Goal: Transaction & Acquisition: Purchase product/service

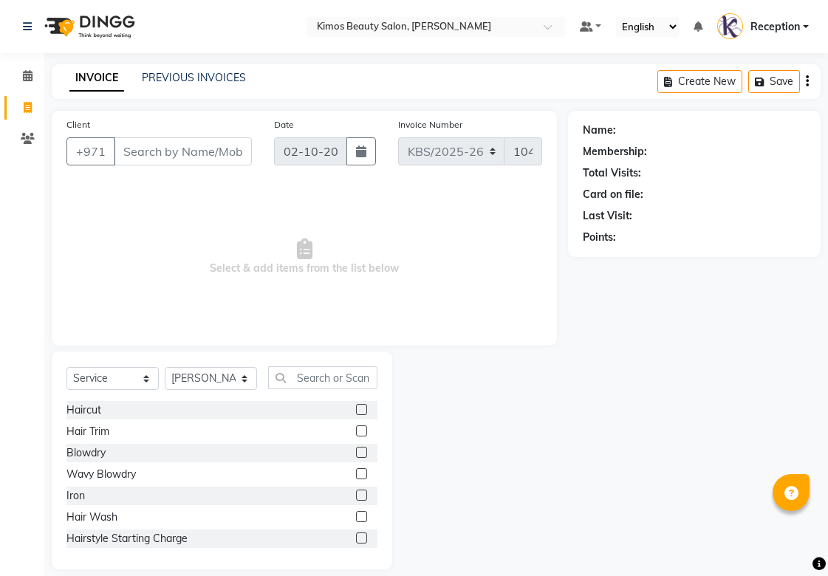
select select "service"
select select "58527"
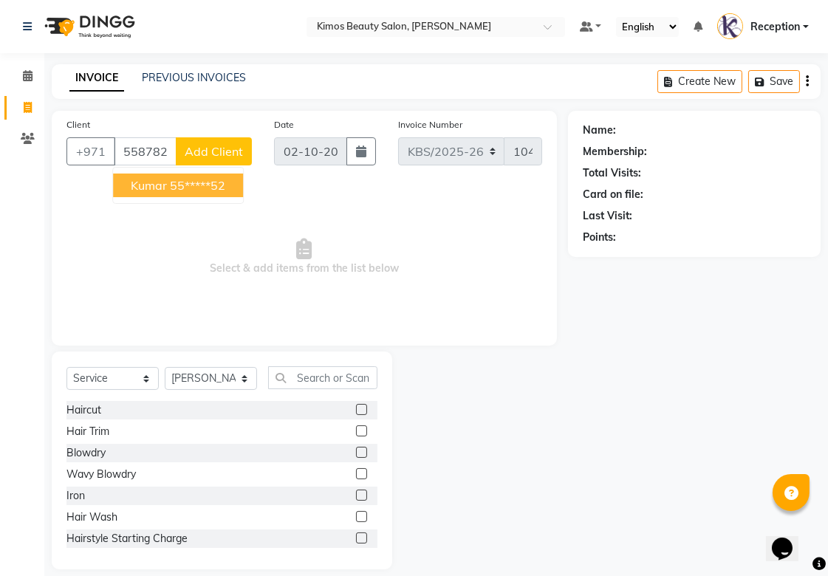
click at [223, 176] on button "kumar 55*****52" at bounding box center [178, 185] width 130 height 24
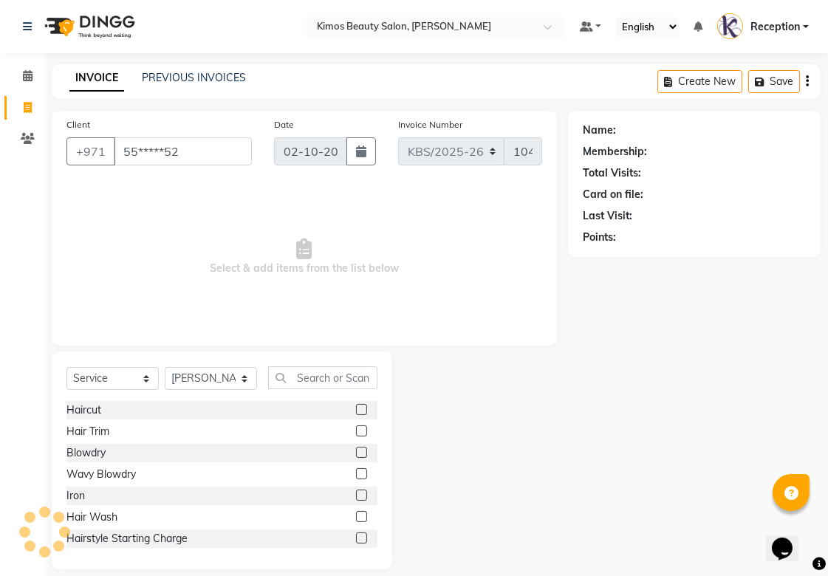
type input "55*****52"
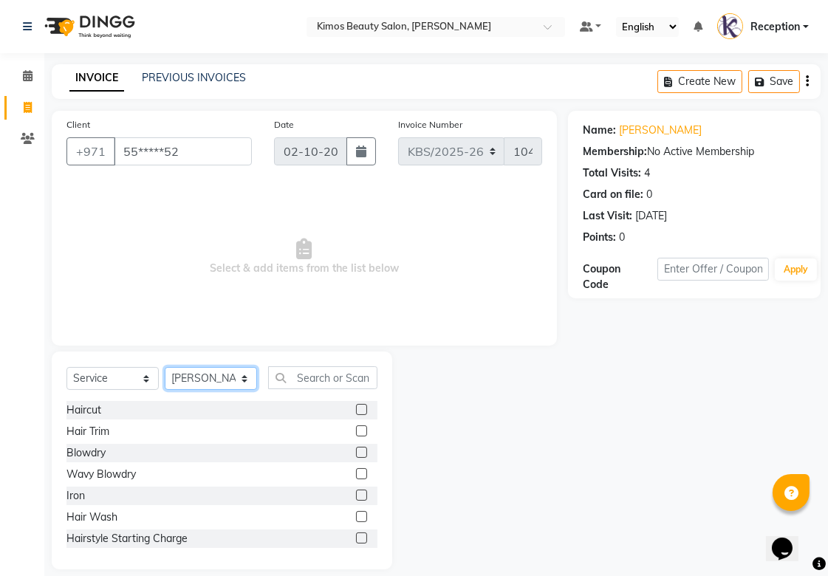
click at [238, 372] on select "Select Stylist [PERSON_NAME] Nameta Reception [PERSON_NAME]" at bounding box center [211, 378] width 92 height 23
select select "51844"
click at [165, 368] on select "Select Stylist [PERSON_NAME] Nameta Reception [PERSON_NAME]" at bounding box center [211, 378] width 92 height 23
click at [333, 374] on input "text" at bounding box center [322, 377] width 109 height 23
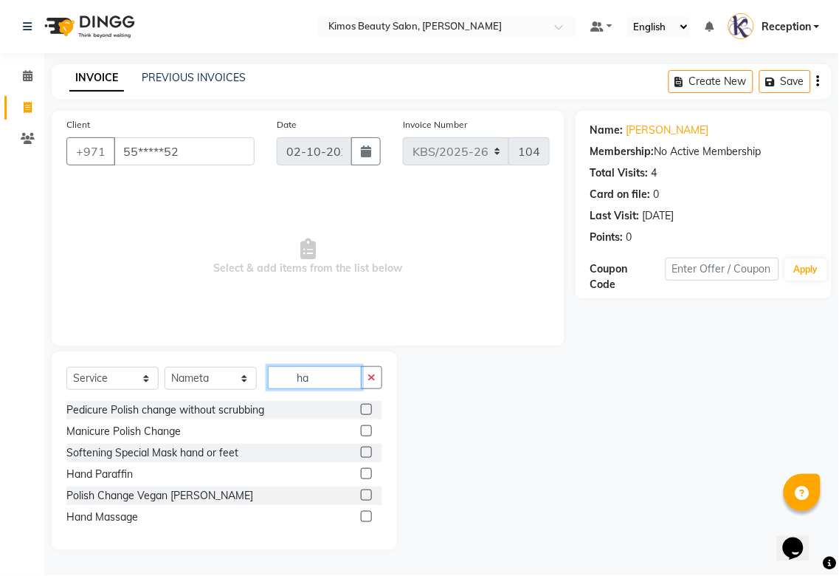
type input "h"
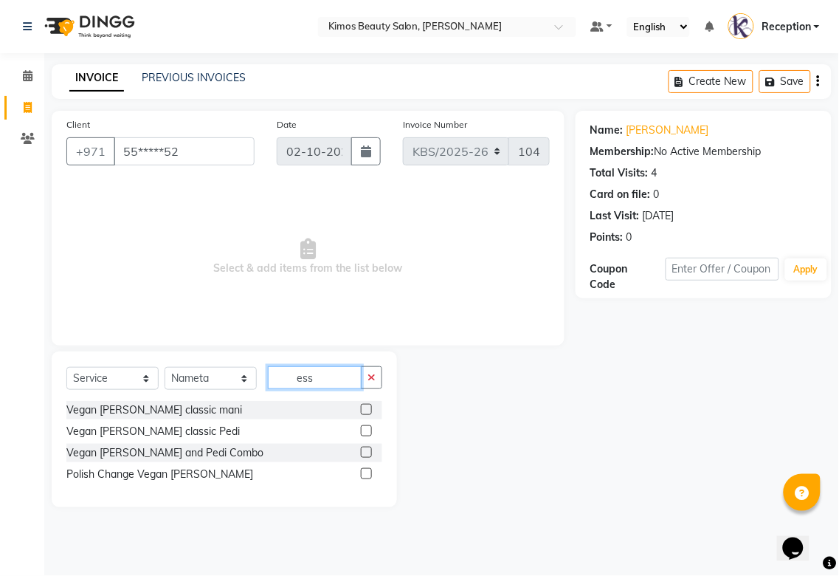
type input "ess"
click at [367, 471] on label at bounding box center [366, 473] width 11 height 11
click at [367, 471] on input "checkbox" at bounding box center [366, 475] width 10 height 10
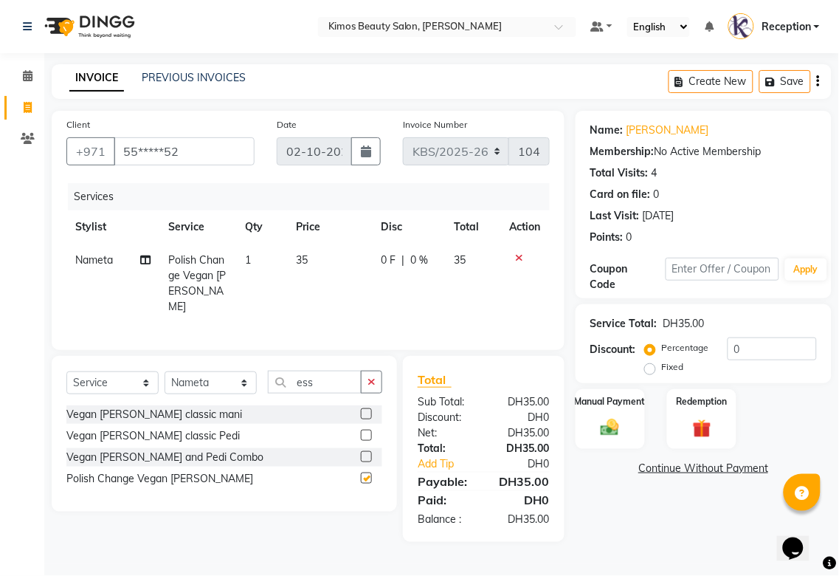
checkbox input "false"
click at [247, 259] on span "1" at bounding box center [248, 259] width 6 height 13
select select "51844"
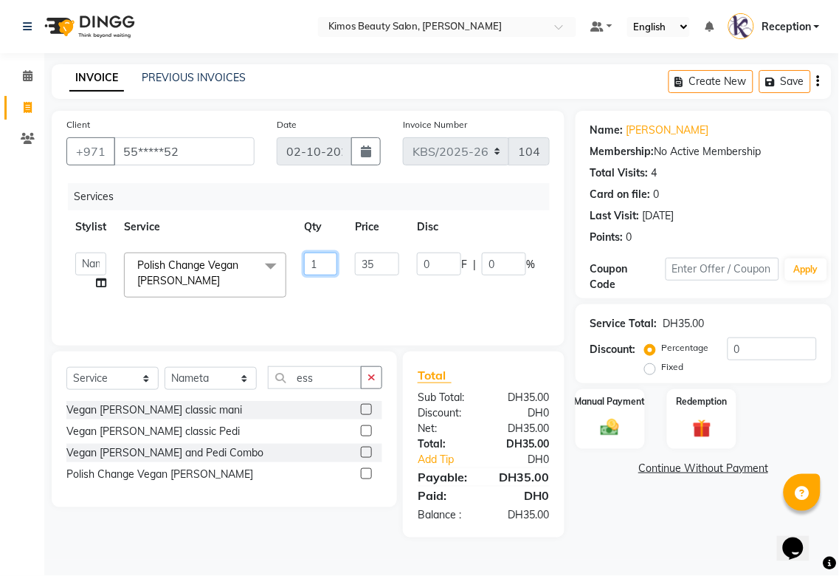
drag, startPoint x: 323, startPoint y: 267, endPoint x: 289, endPoint y: 257, distance: 36.0
click at [289, 257] on tr "[PERSON_NAME] Nameta Reception [PERSON_NAME] Polish Change Vegan [PERSON_NAME] …" at bounding box center [350, 275] width 569 height 63
type input "2"
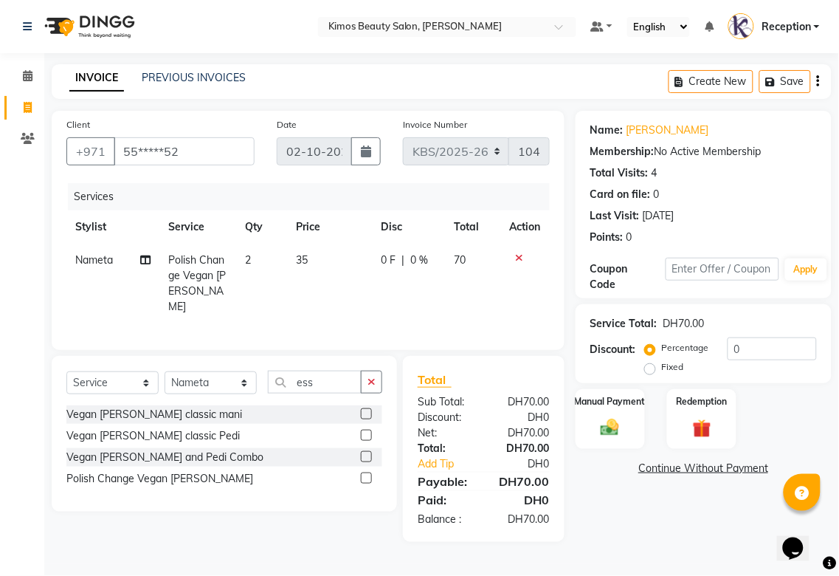
click at [668, 542] on main "INVOICE PREVIOUS INVOICES Create New Save Client +971 55*****52 Date [DATE] Inv…" at bounding box center [441, 314] width 795 height 500
click at [481, 260] on td "70" at bounding box center [473, 284] width 55 height 80
select select "51844"
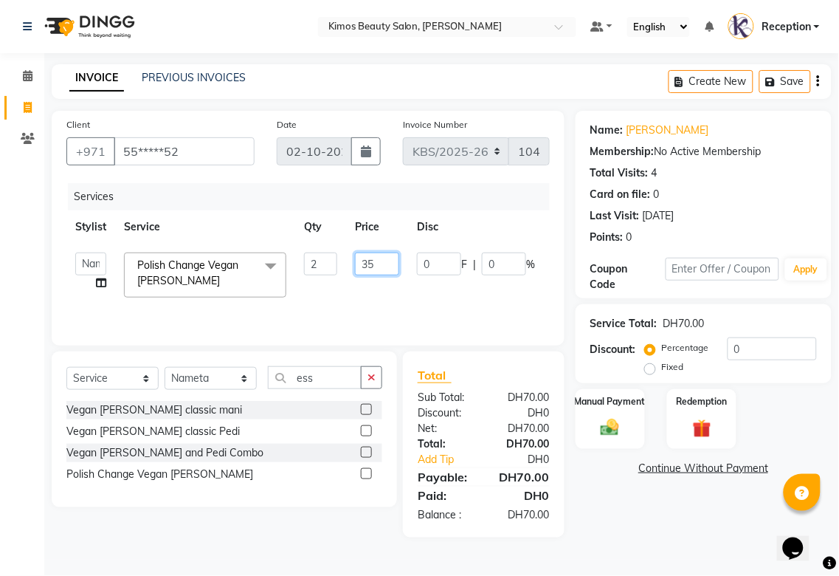
drag, startPoint x: 377, startPoint y: 261, endPoint x: 365, endPoint y: 261, distance: 11.8
click at [365, 261] on input "35" at bounding box center [377, 263] width 44 height 23
drag, startPoint x: 385, startPoint y: 261, endPoint x: 316, endPoint y: 262, distance: 68.7
click at [316, 262] on tr "[PERSON_NAME] Nameta Reception [PERSON_NAME] Polish Change Vegan [PERSON_NAME] …" at bounding box center [350, 275] width 569 height 63
type input "50"
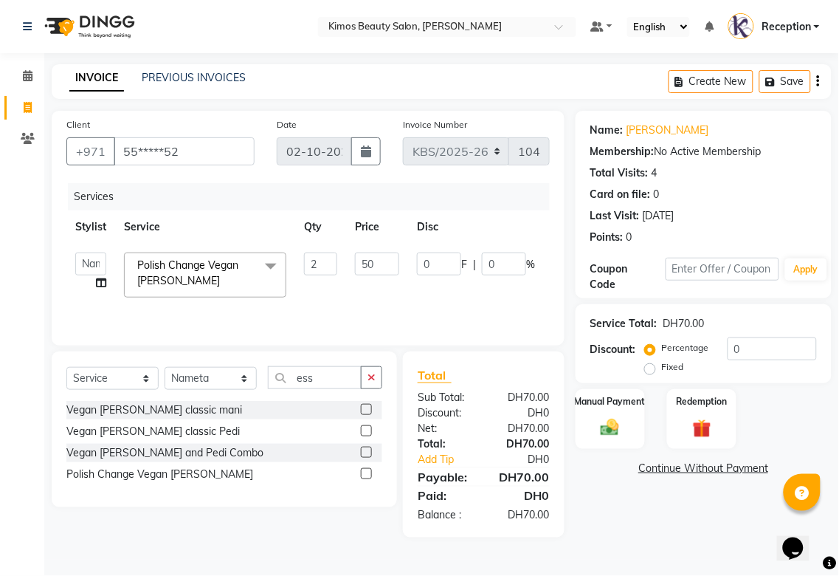
click at [635, 507] on div "Name: [PERSON_NAME] Membership: No Active Membership Total Visits: 4 Card on fi…" at bounding box center [709, 324] width 267 height 427
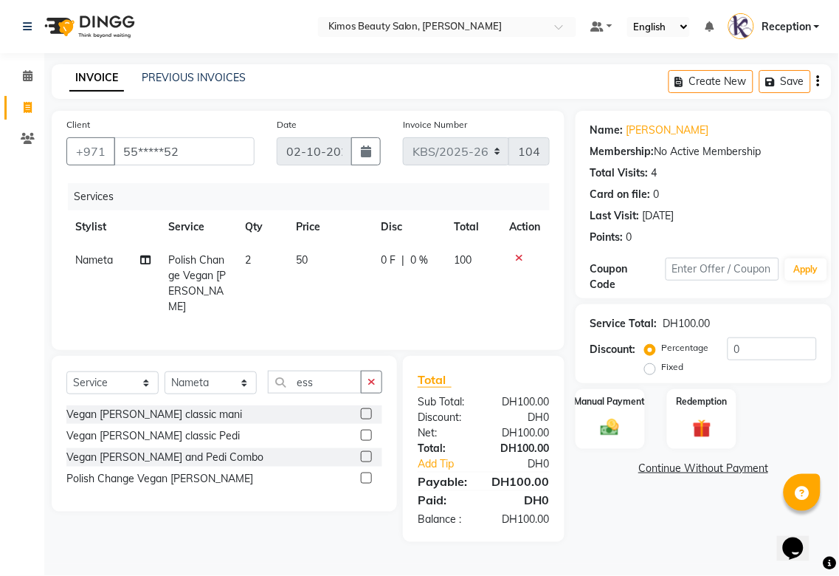
click at [323, 254] on td "50" at bounding box center [329, 284] width 85 height 80
select select "51844"
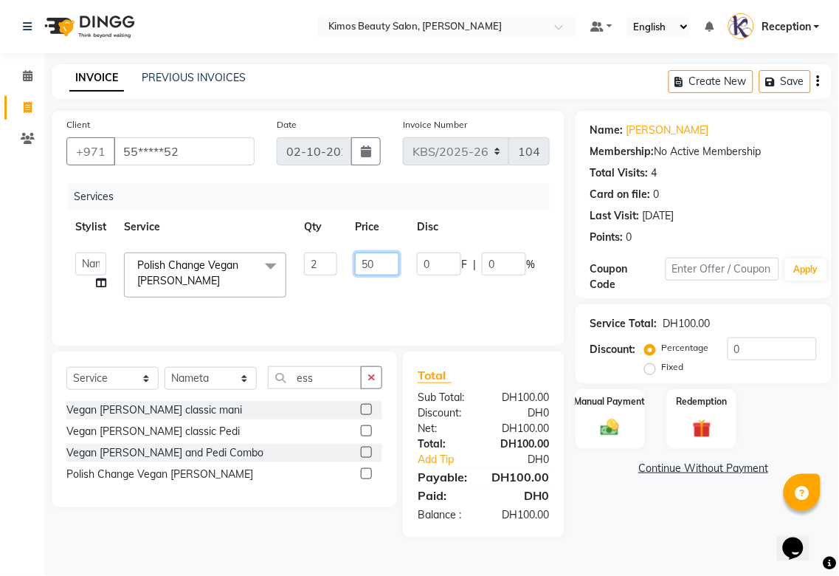
drag, startPoint x: 382, startPoint y: 264, endPoint x: 261, endPoint y: 246, distance: 122.5
click at [261, 246] on tr "[PERSON_NAME] Nameta Reception [PERSON_NAME] Polish Change Vegan [PERSON_NAME] …" at bounding box center [350, 275] width 569 height 63
type input "2"
type input "25"
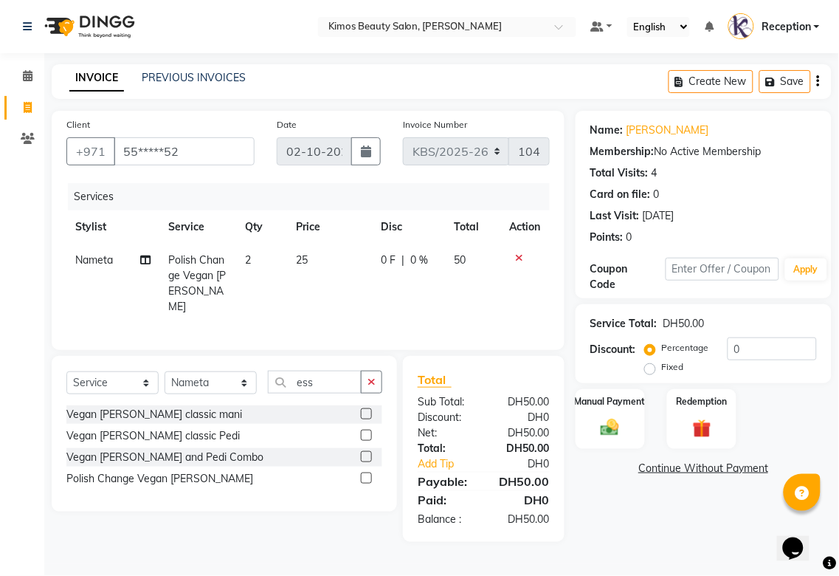
click at [681, 508] on div "Name: [PERSON_NAME] Membership: No Active Membership Total Visits: 4 Card on fi…" at bounding box center [709, 326] width 267 height 431
click at [633, 394] on label "Manual Payment" at bounding box center [611, 400] width 74 height 14
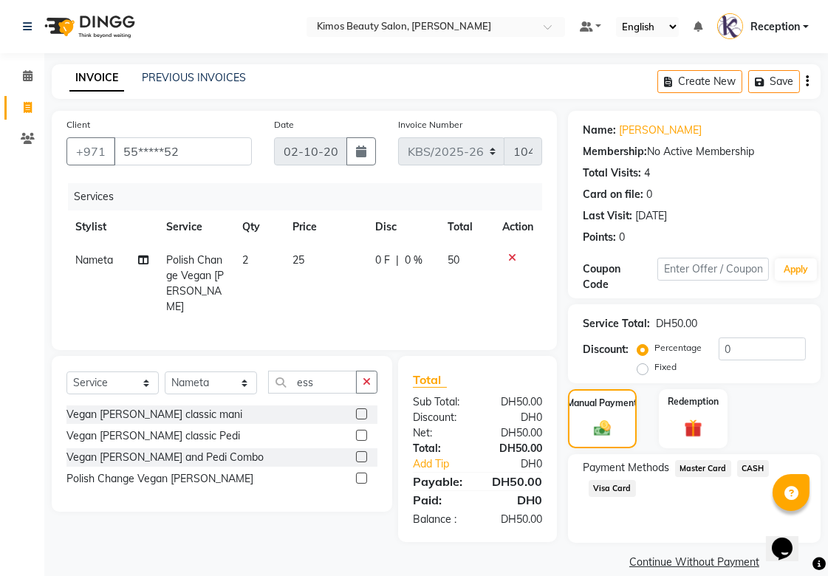
click at [593, 489] on span "Visa Card" at bounding box center [611, 488] width 47 height 17
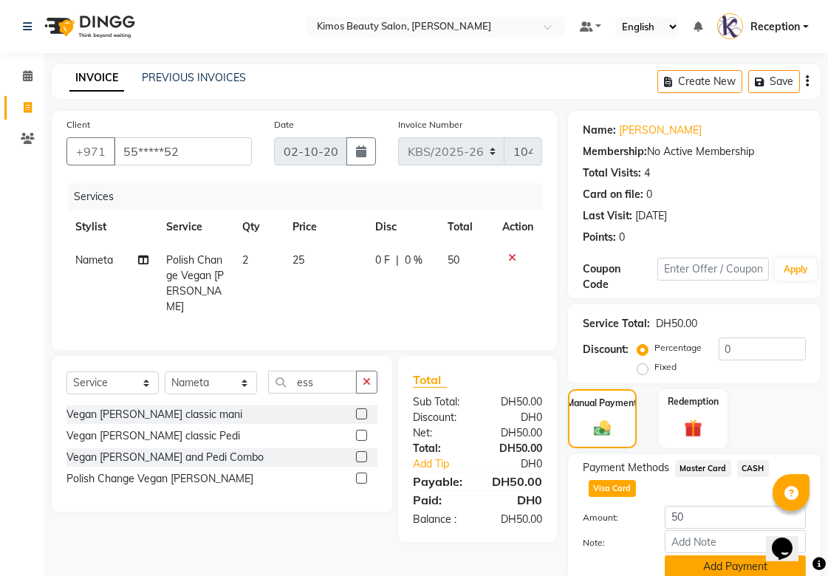
click at [703, 569] on button "Add Payment" at bounding box center [734, 566] width 141 height 23
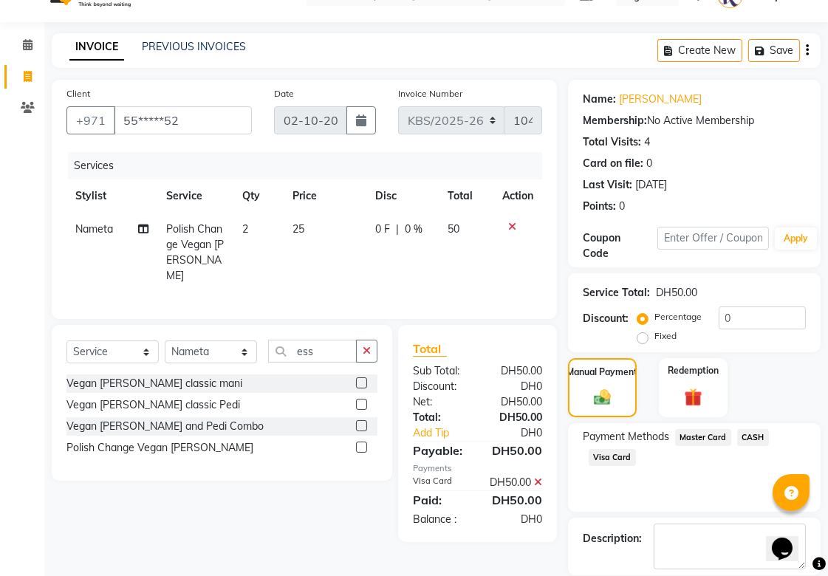
scroll to position [102, 0]
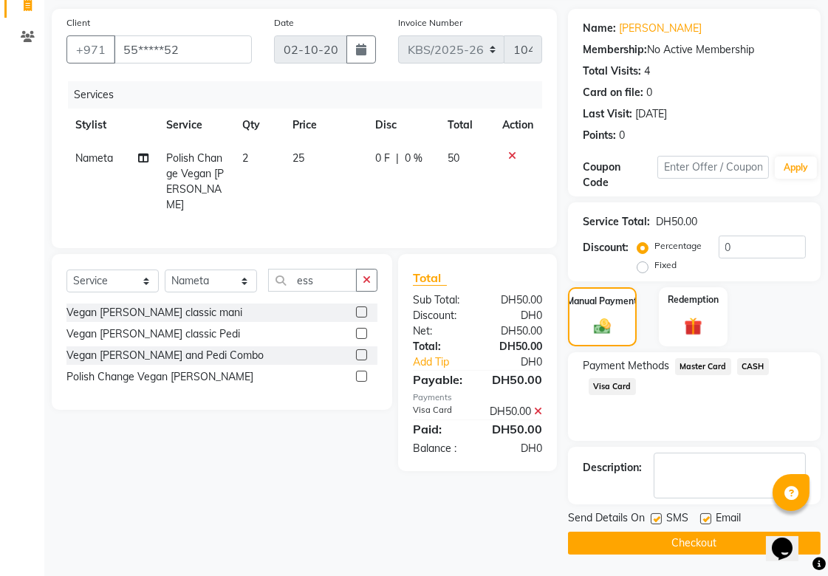
click at [665, 542] on button "Checkout" at bounding box center [694, 543] width 252 height 23
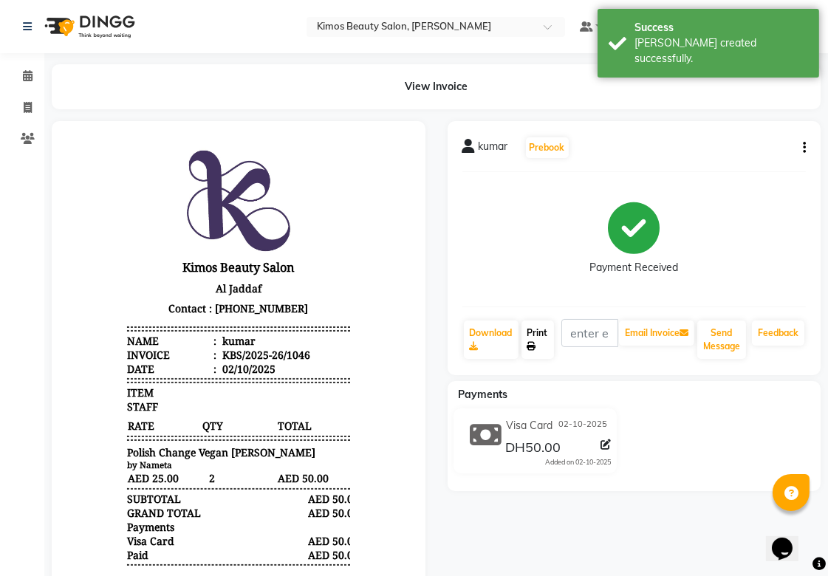
click at [542, 351] on link "Print" at bounding box center [537, 339] width 32 height 38
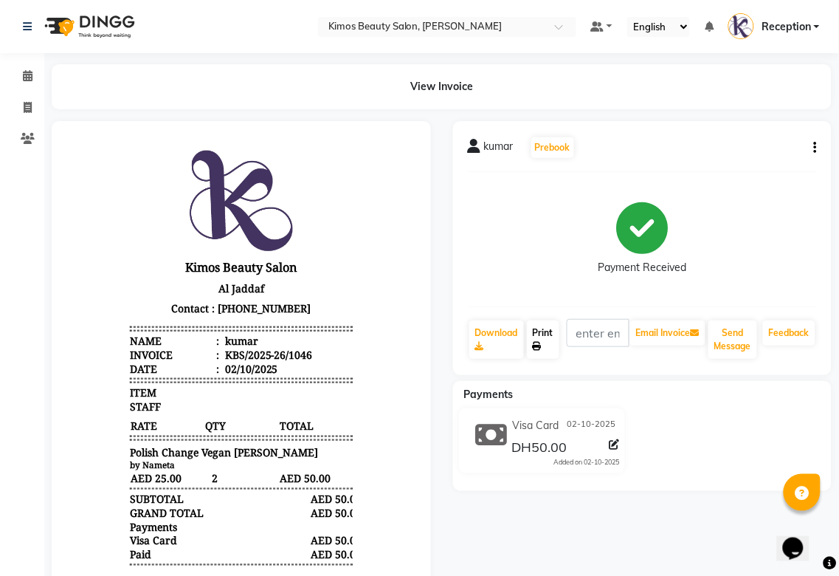
select select "service"
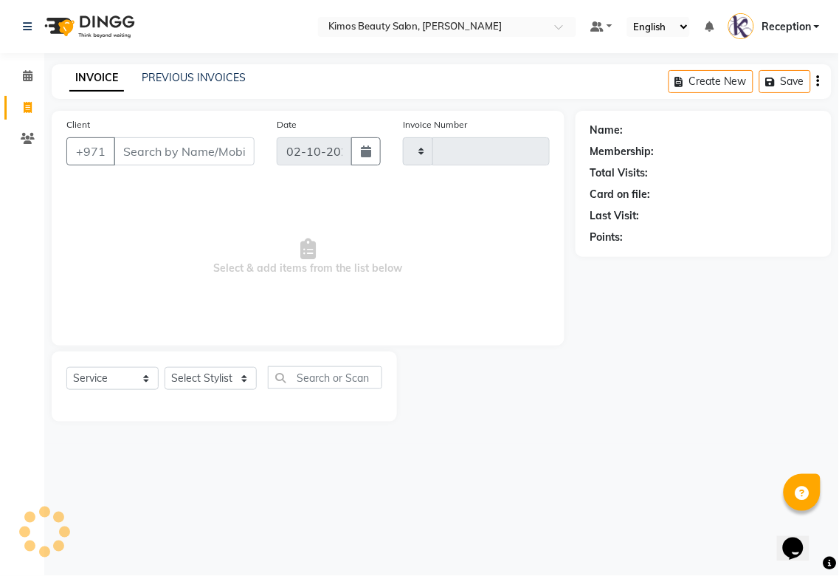
type input "1047"
select select "3941"
select select "58527"
